Goal: Communication & Community: Answer question/provide support

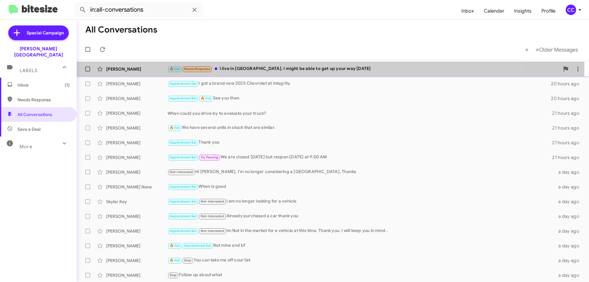
click at [126, 69] on div "[PERSON_NAME]" at bounding box center [136, 69] width 61 height 6
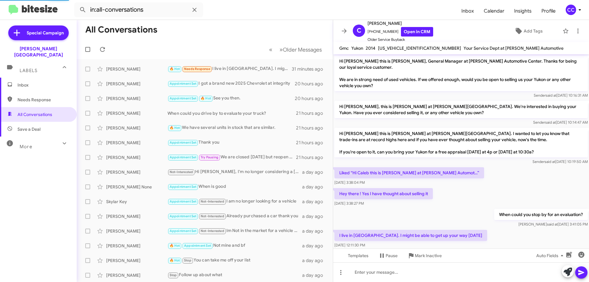
scroll to position [12, 0]
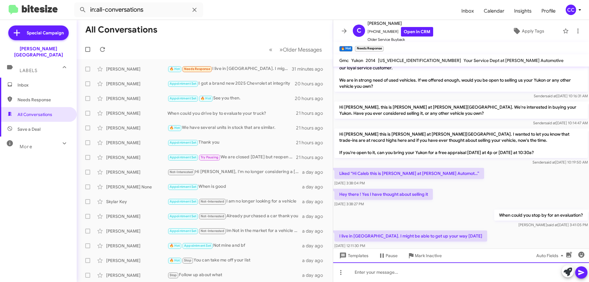
click at [366, 269] on div at bounding box center [461, 272] width 256 height 20
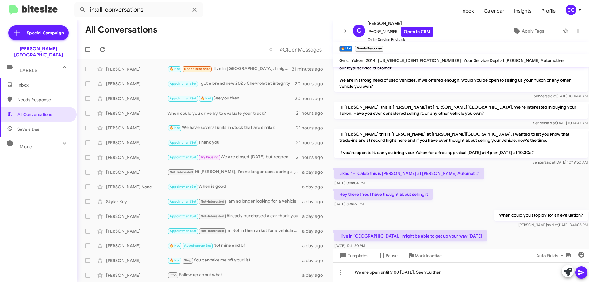
click at [580, 270] on icon at bounding box center [581, 272] width 7 height 7
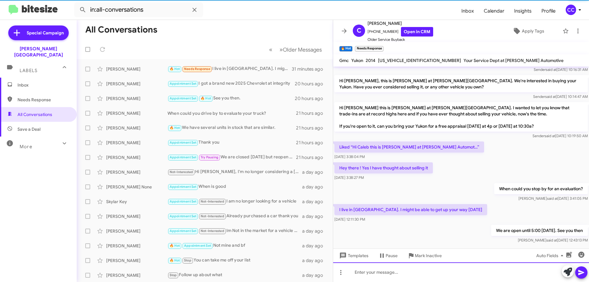
scroll to position [46, 0]
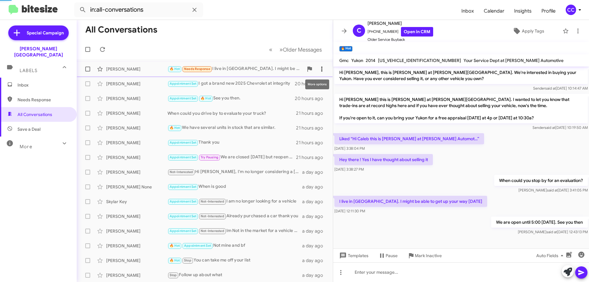
click at [318, 66] on icon at bounding box center [321, 68] width 7 height 7
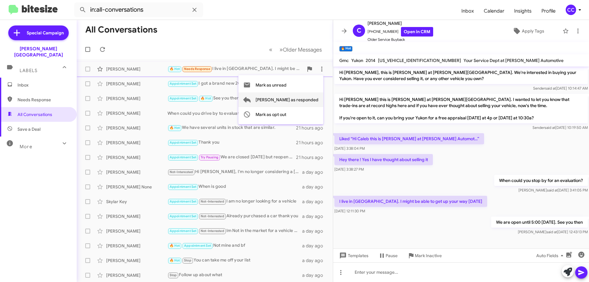
click at [315, 100] on span "[PERSON_NAME] as responded" at bounding box center [287, 99] width 63 height 15
